Goal: Information Seeking & Learning: Learn about a topic

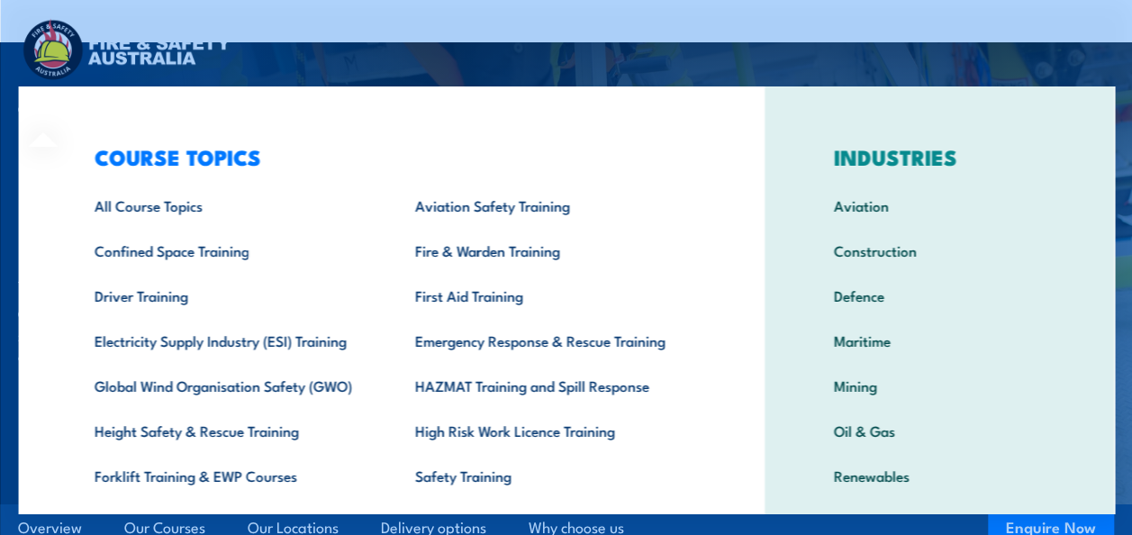
click at [61, 110] on div "COURSE TOPICS All Course Topics Aviation Safety Training Confined Space Trainin…" at bounding box center [390, 370] width 745 height 569
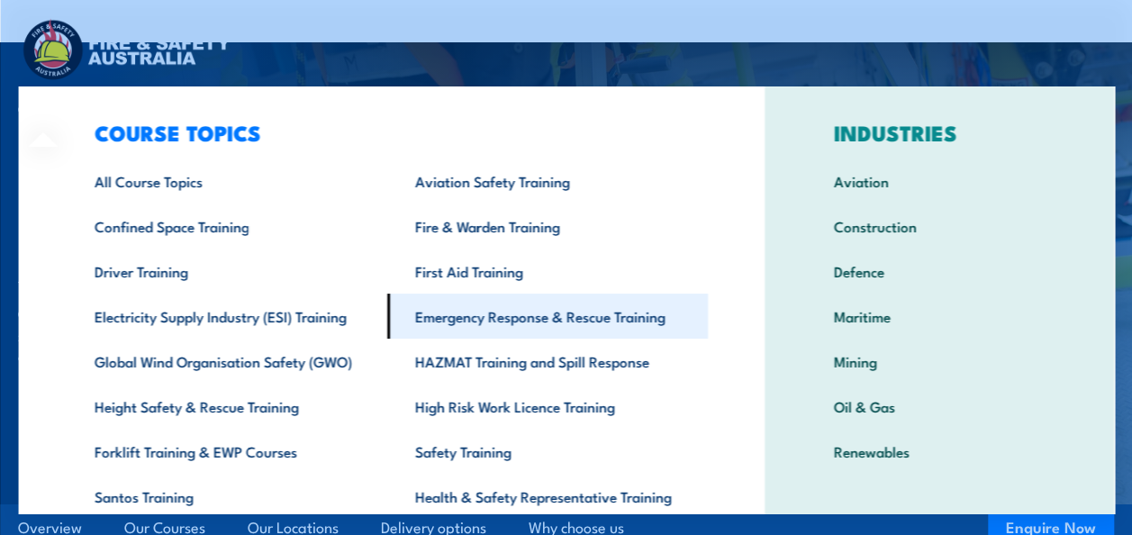
scroll to position [19, 0]
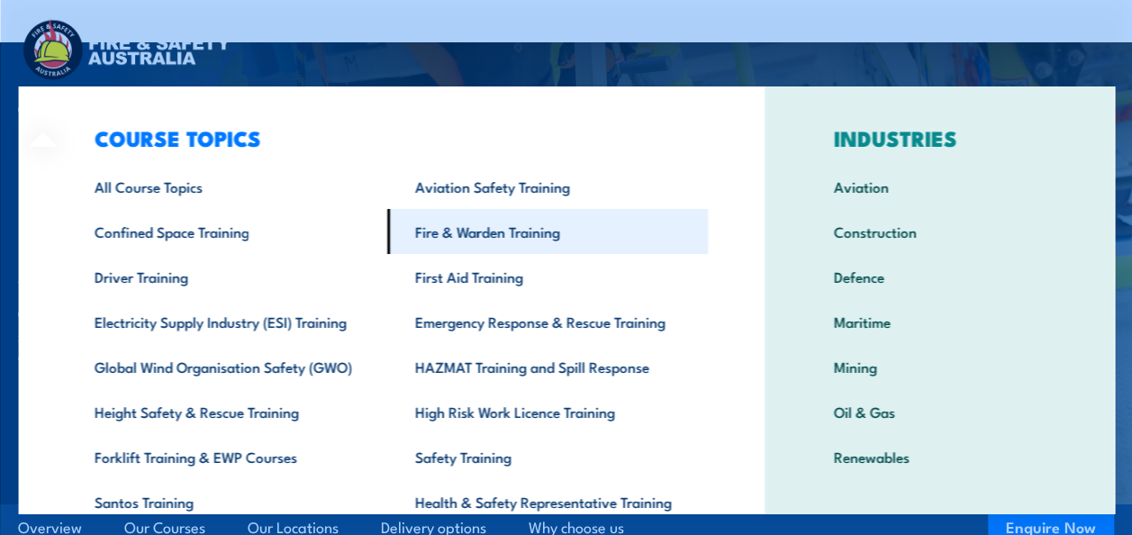
click at [488, 220] on link "Fire & Warden Training" at bounding box center [546, 231] width 320 height 45
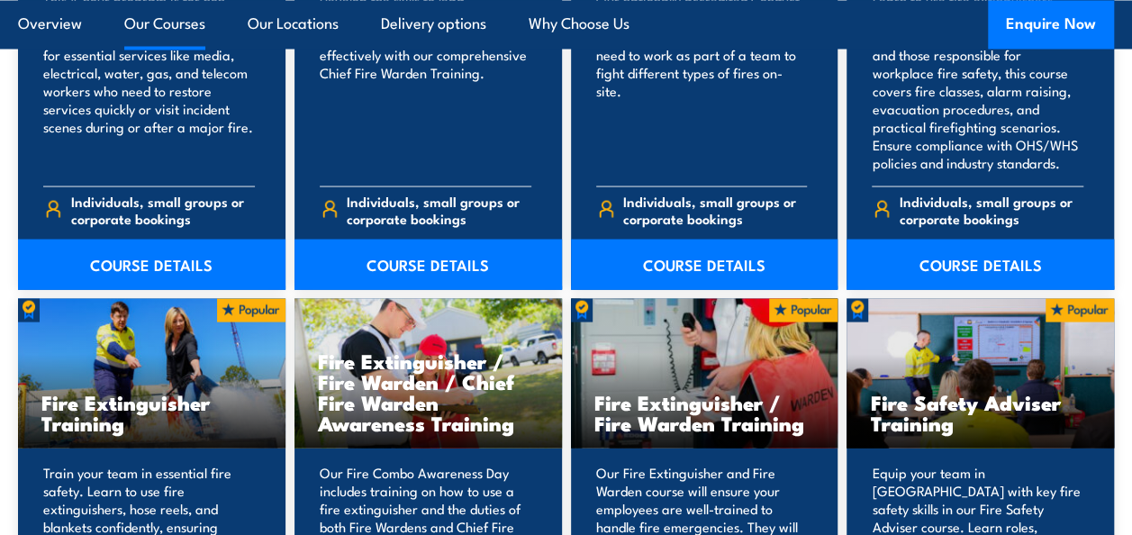
scroll to position [1658, 0]
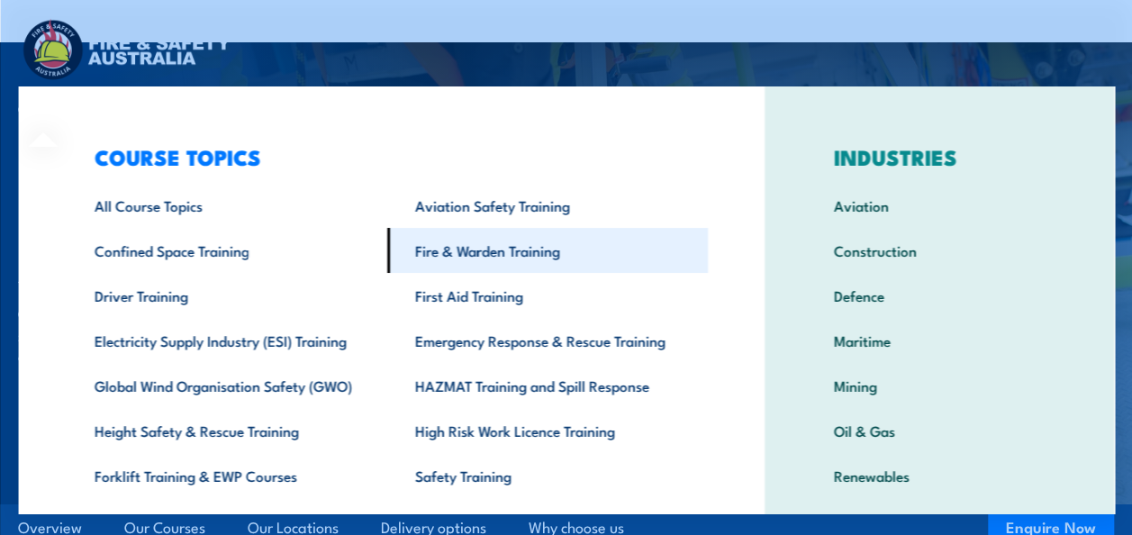
click at [437, 248] on link "Fire & Warden Training" at bounding box center [546, 250] width 320 height 45
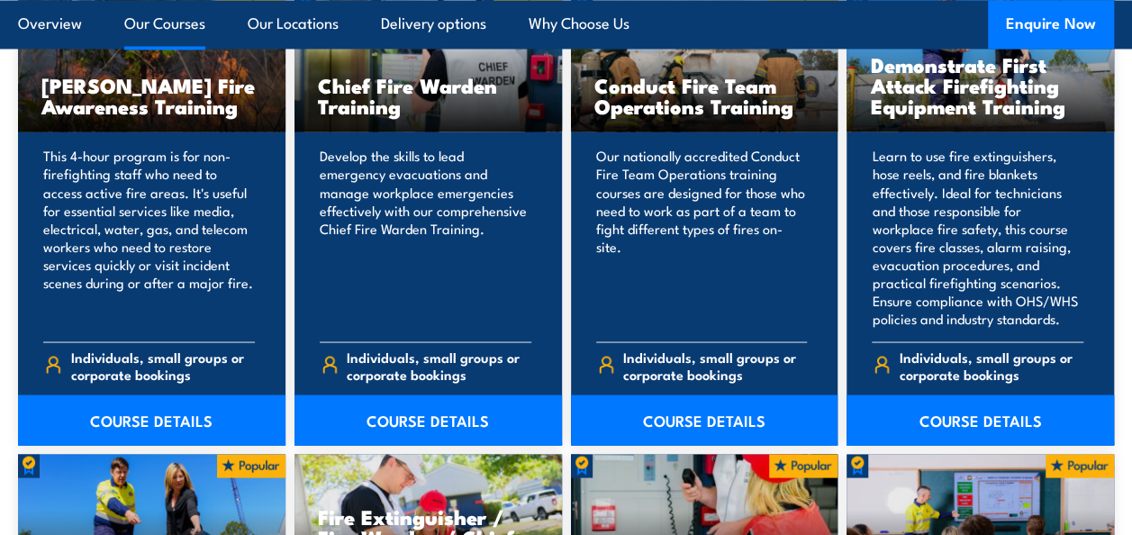
scroll to position [1513, 0]
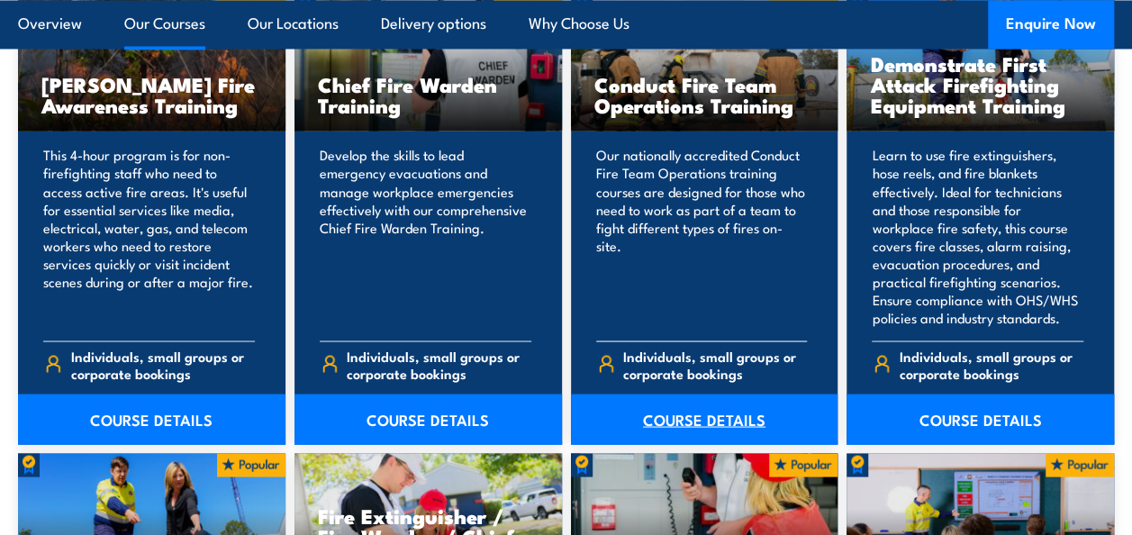
click at [672, 409] on link "COURSE DETAILS" at bounding box center [704, 418] width 267 height 50
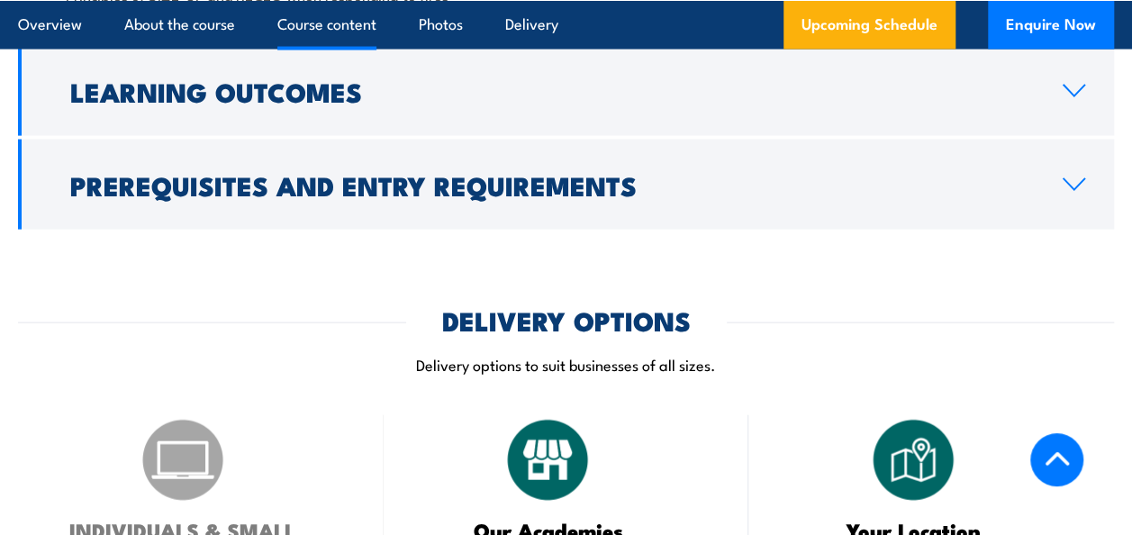
scroll to position [1842, 0]
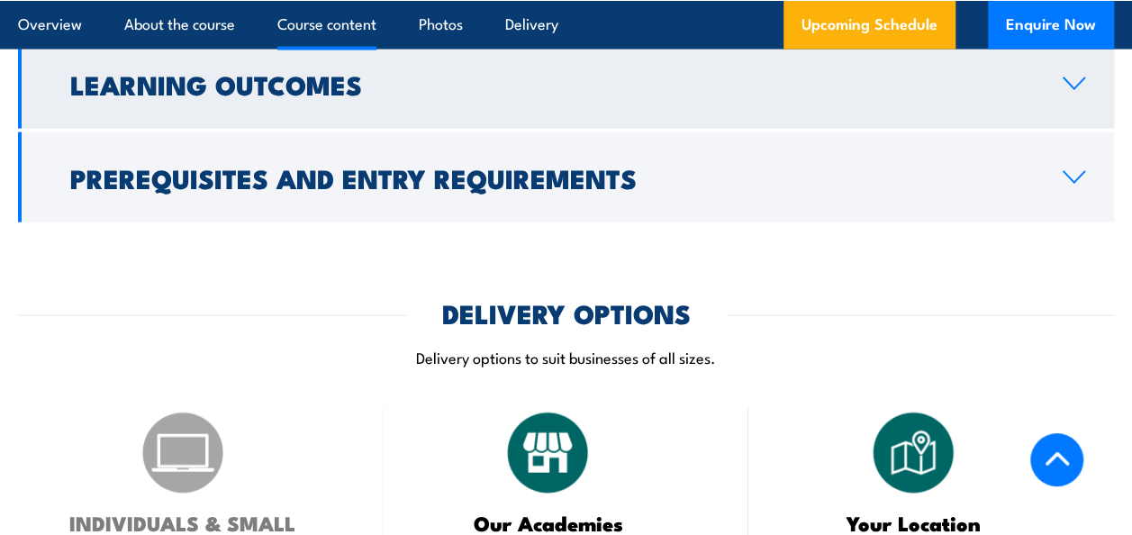
click at [233, 95] on h2 "Learning Outcomes" at bounding box center [551, 83] width 963 height 23
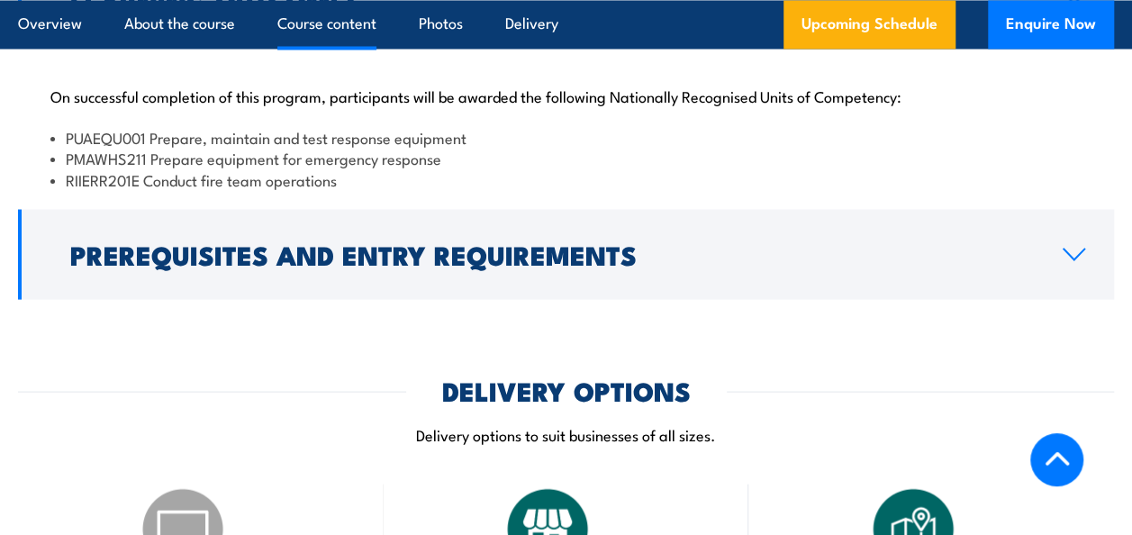
scroll to position [1659, 0]
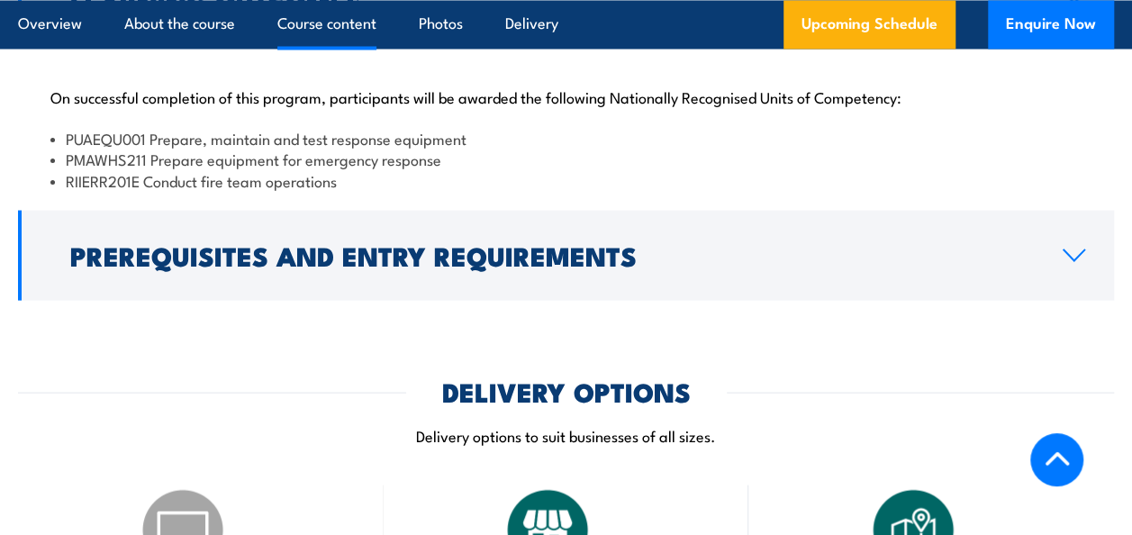
click at [162, 445] on p "Delivery options to suit businesses of all sizes." at bounding box center [566, 434] width 1096 height 21
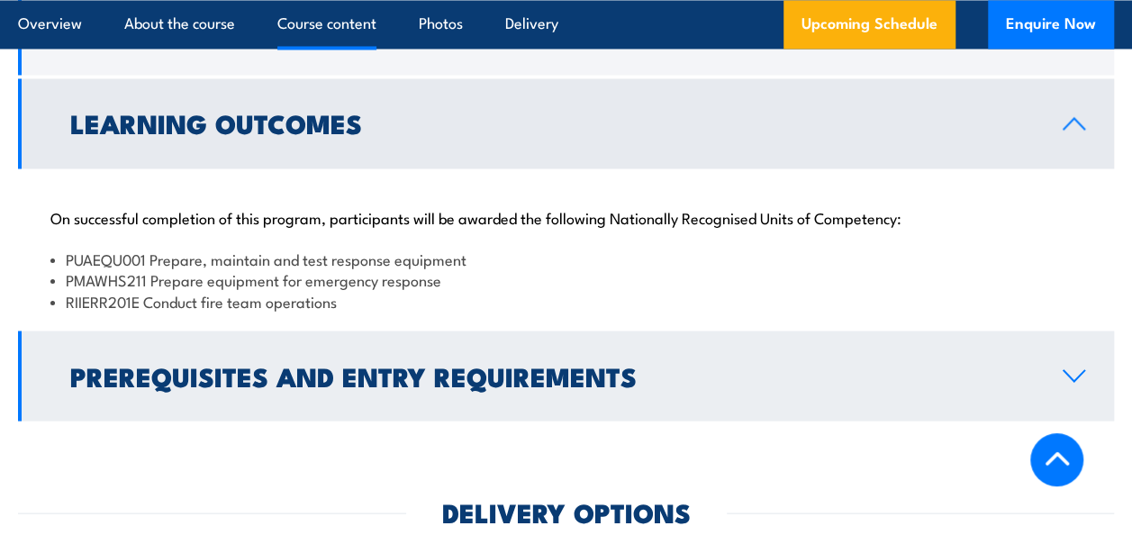
scroll to position [1531, 0]
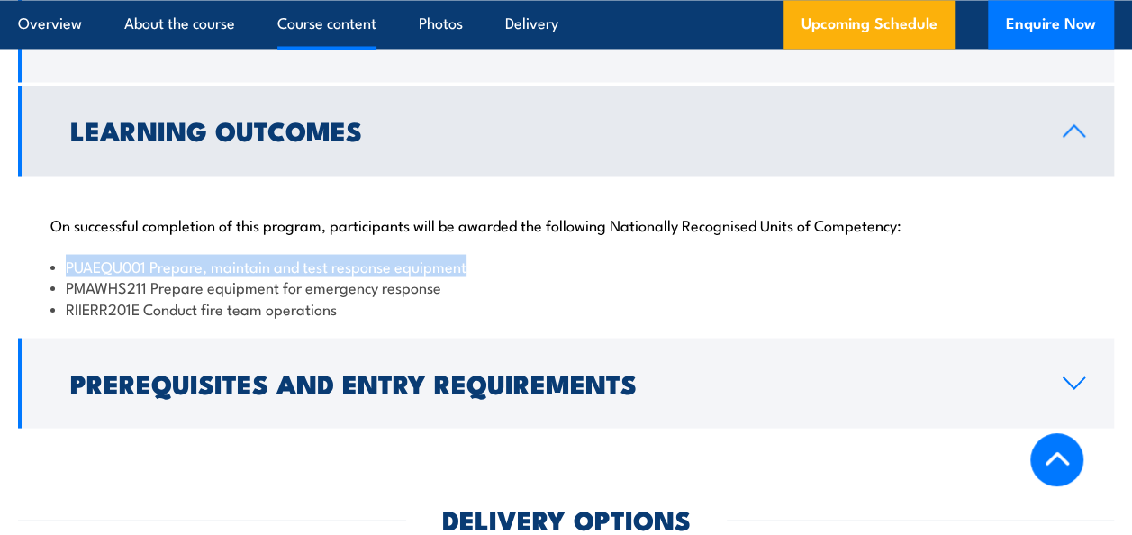
drag, startPoint x: 67, startPoint y: 268, endPoint x: 469, endPoint y: 268, distance: 402.4
click at [469, 268] on li "PUAEQU001 Prepare, maintain and test response equipment" at bounding box center [565, 265] width 1031 height 21
copy li "PUAEQU001 Prepare, maintain and test response equipment"
